Goal: Navigation & Orientation: Find specific page/section

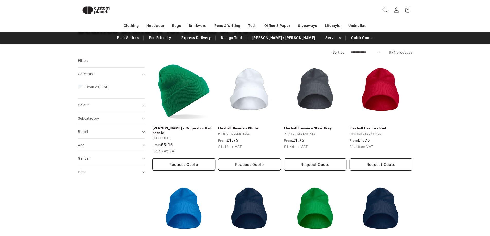
scroll to position [44, 0]
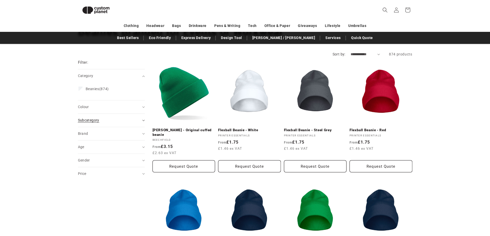
click at [111, 119] on div "Subcategory (0)" at bounding box center [109, 120] width 62 height 5
click at [107, 104] on summary "Colour (0)" at bounding box center [111, 106] width 67 height 13
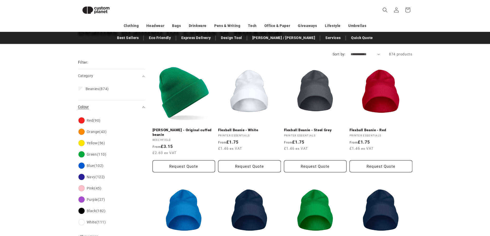
click at [109, 105] on div "Colour (0)" at bounding box center [109, 106] width 62 height 5
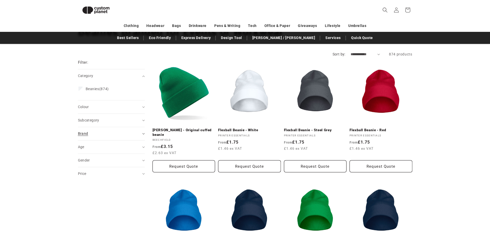
click at [115, 134] on div "Brand (0)" at bounding box center [109, 133] width 62 height 5
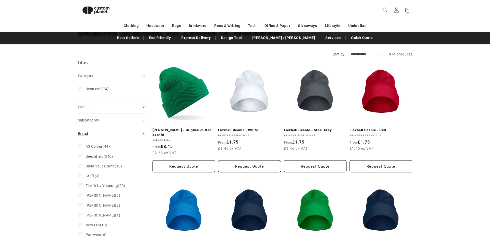
click at [115, 134] on div "Brand (0)" at bounding box center [109, 133] width 62 height 5
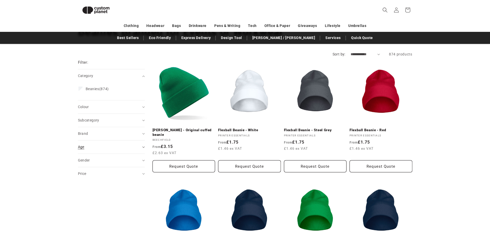
click at [117, 143] on summary "Age (0)" at bounding box center [111, 147] width 67 height 13
click at [120, 145] on div "Age (0)" at bounding box center [109, 146] width 62 height 5
click at [124, 158] on div "Gender (0)" at bounding box center [109, 160] width 62 height 5
click at [125, 161] on div "Gender (0)" at bounding box center [109, 160] width 62 height 5
click at [121, 175] on div "Price" at bounding box center [109, 173] width 62 height 5
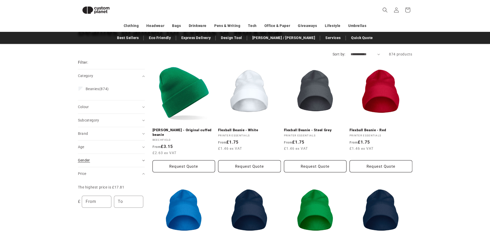
click at [117, 160] on div "Gender (0)" at bounding box center [109, 160] width 62 height 5
click at [113, 174] on div "Price" at bounding box center [109, 173] width 62 height 5
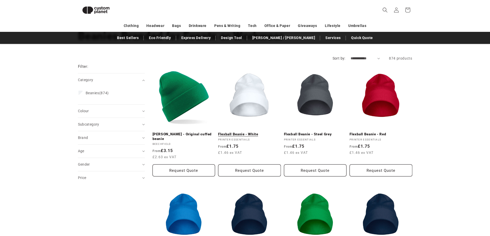
scroll to position [0, 0]
